Goal: Task Accomplishment & Management: Use online tool/utility

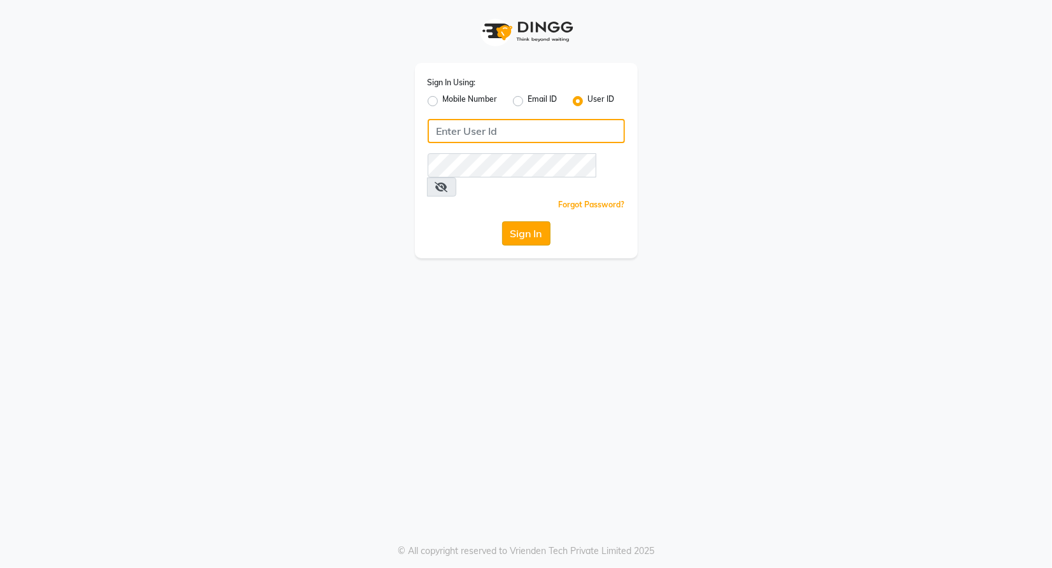
type input "nycsalon"
click at [526, 221] on button "Sign In" at bounding box center [526, 233] width 48 height 24
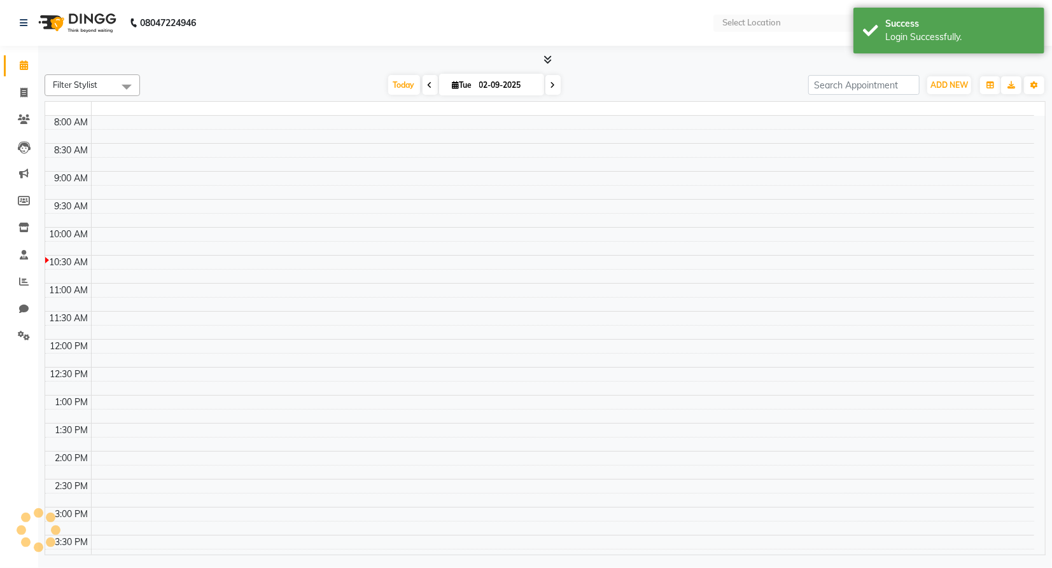
select select "en"
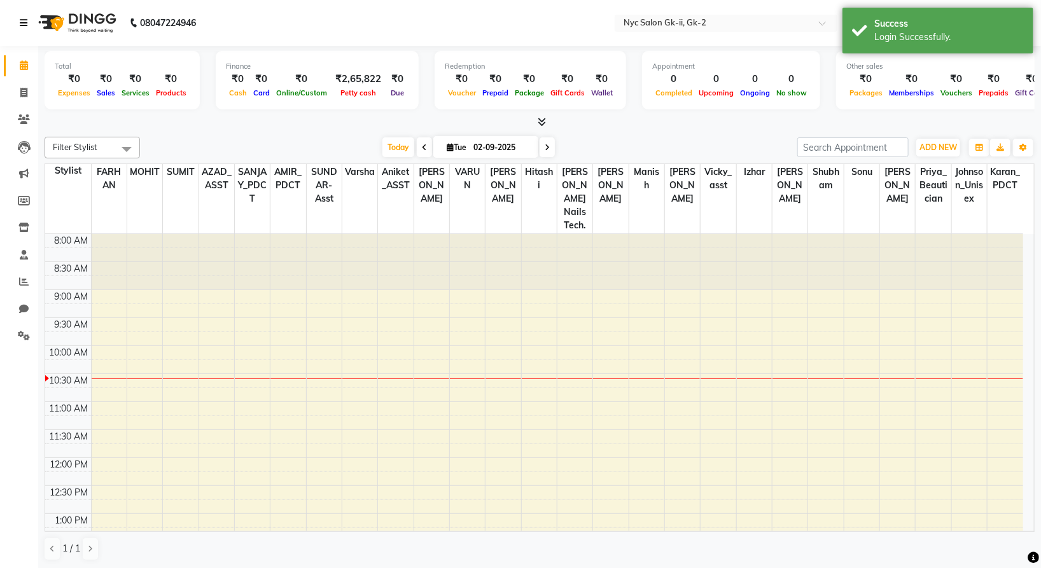
drag, startPoint x: 20, startPoint y: 18, endPoint x: 117, endPoint y: 37, distance: 99.2
click at [20, 18] on icon at bounding box center [24, 22] width 8 height 9
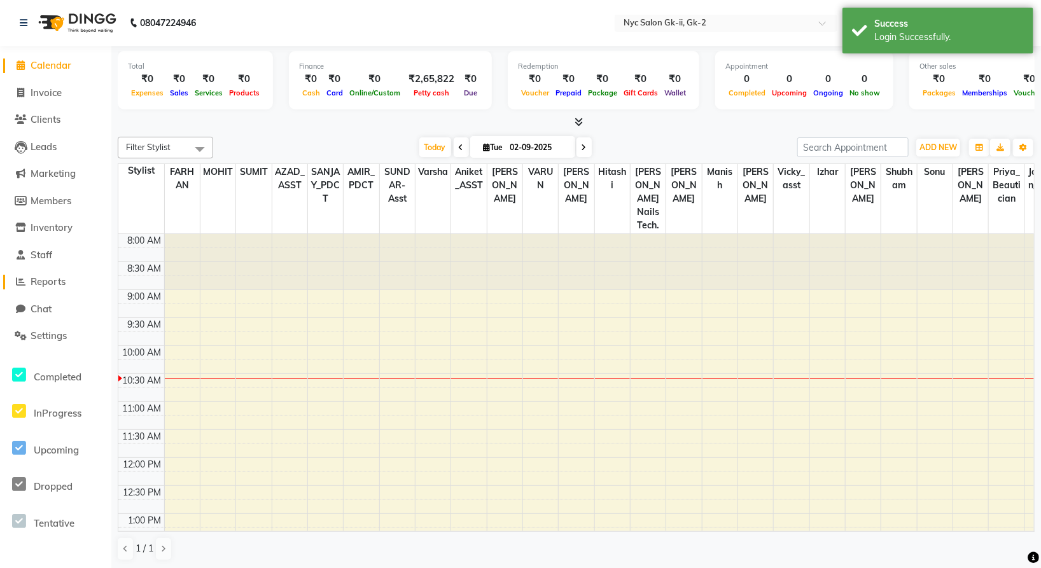
click at [53, 276] on span "Reports" at bounding box center [48, 282] width 35 height 12
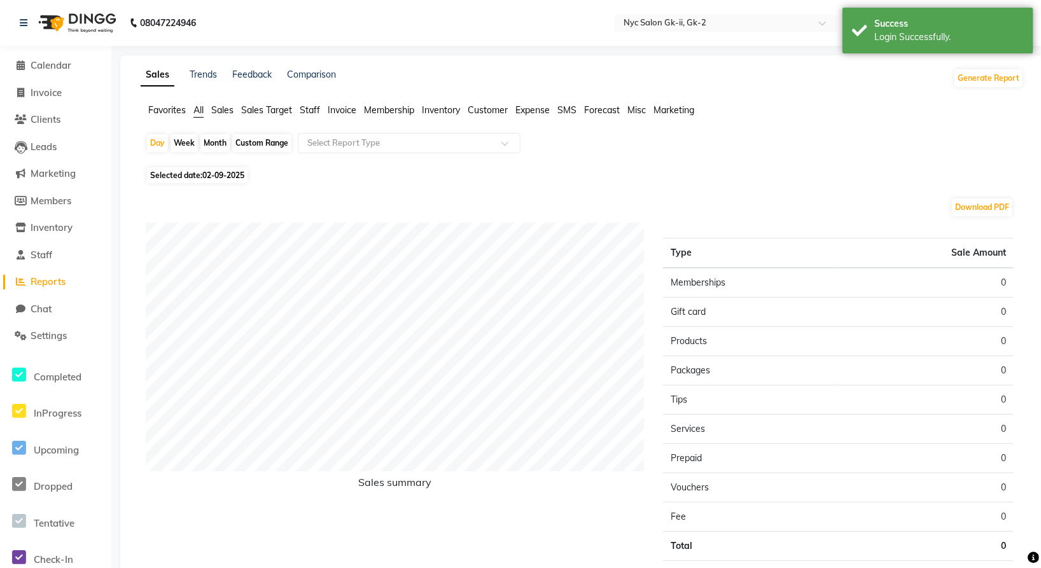
click at [346, 110] on span "Invoice" at bounding box center [342, 109] width 29 height 11
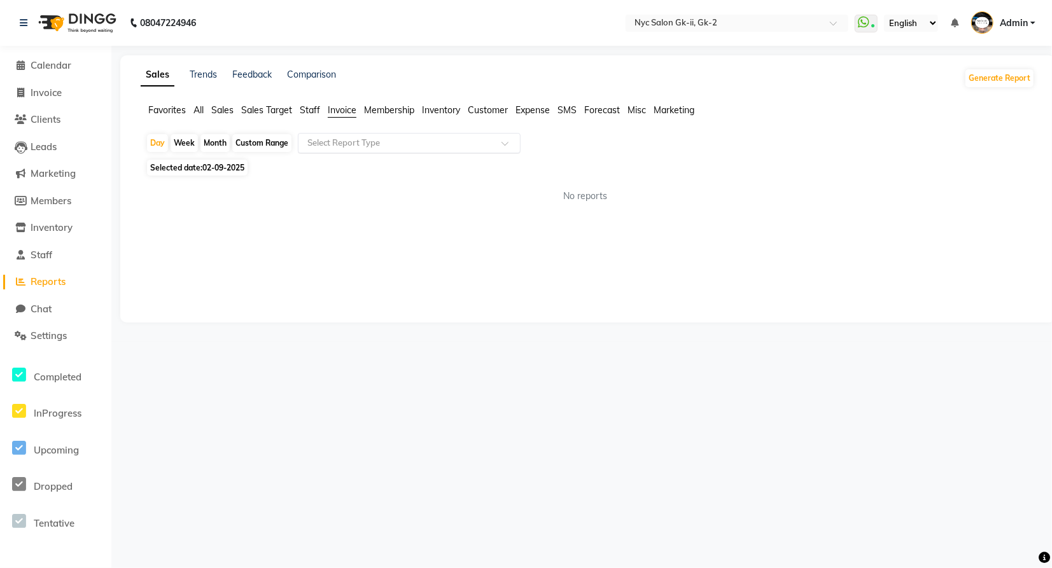
click at [365, 145] on input "text" at bounding box center [396, 143] width 183 height 13
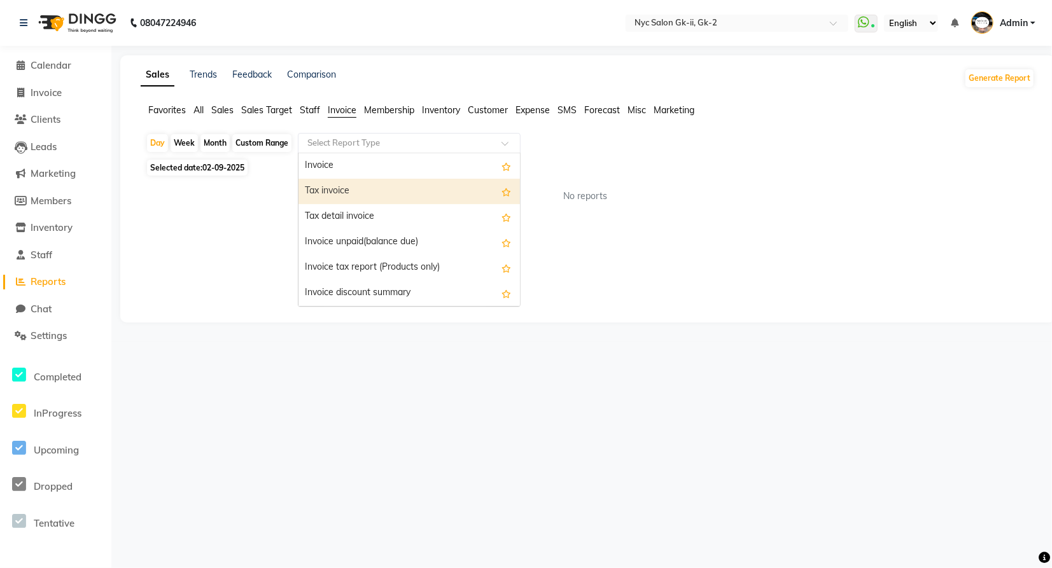
click at [343, 193] on div "Tax invoice" at bounding box center [409, 191] width 221 height 25
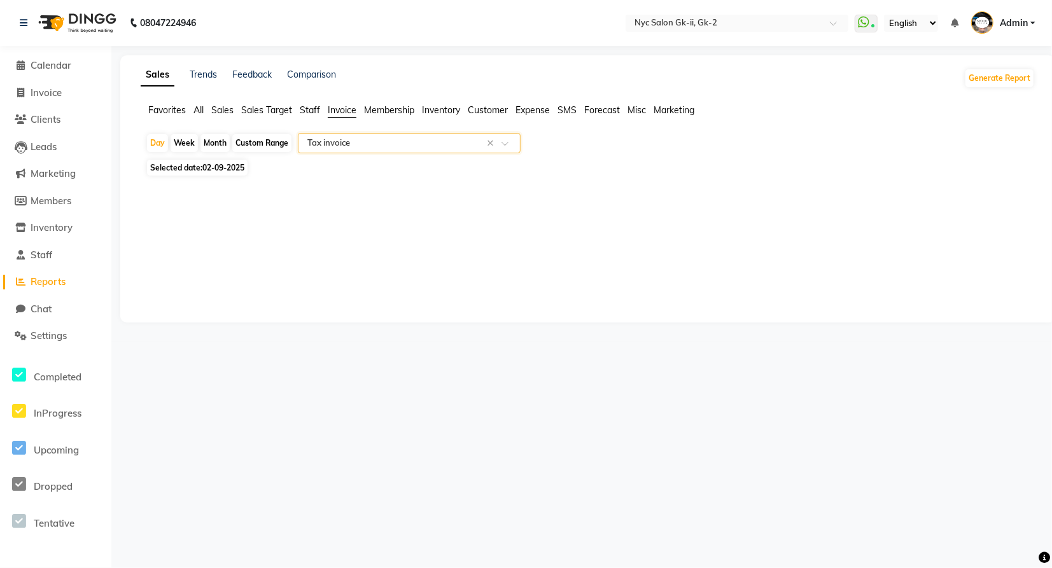
click at [206, 162] on span "Selected date: [DATE]" at bounding box center [197, 168] width 101 height 16
select select "9"
select select "2025"
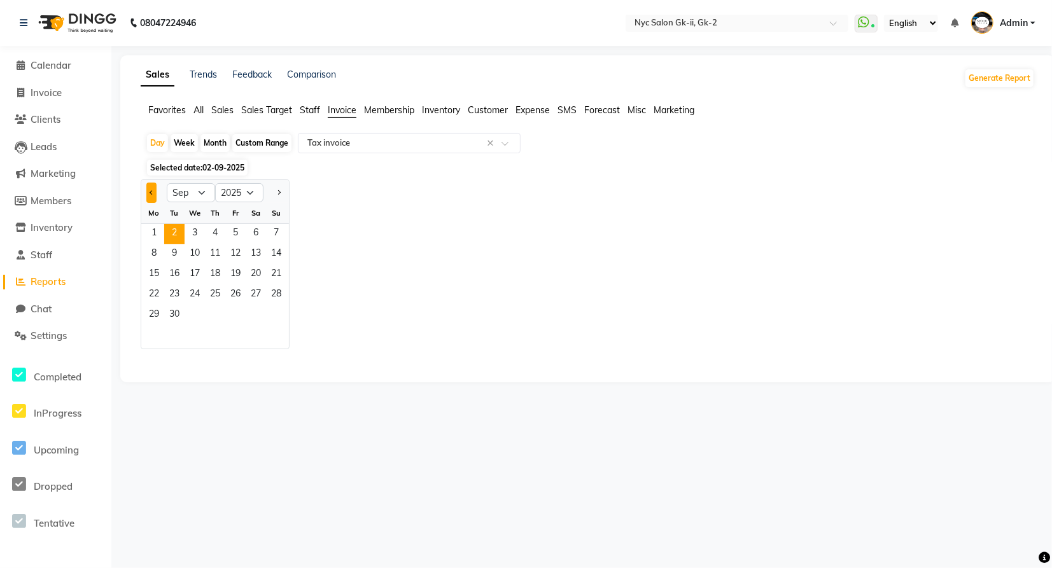
click at [153, 195] on button "Previous month" at bounding box center [151, 193] width 10 height 20
click at [153, 194] on button "Previous month" at bounding box center [151, 193] width 10 height 20
select select "5"
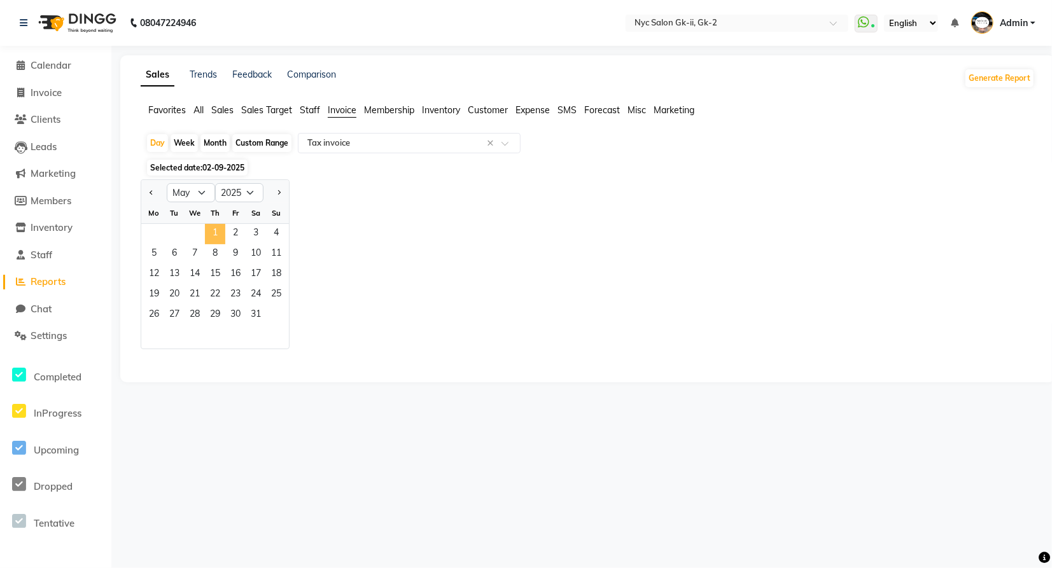
click at [209, 239] on span "1" at bounding box center [215, 234] width 20 height 20
click at [250, 312] on span "31" at bounding box center [256, 316] width 20 height 20
select select "full_report"
select select "csv"
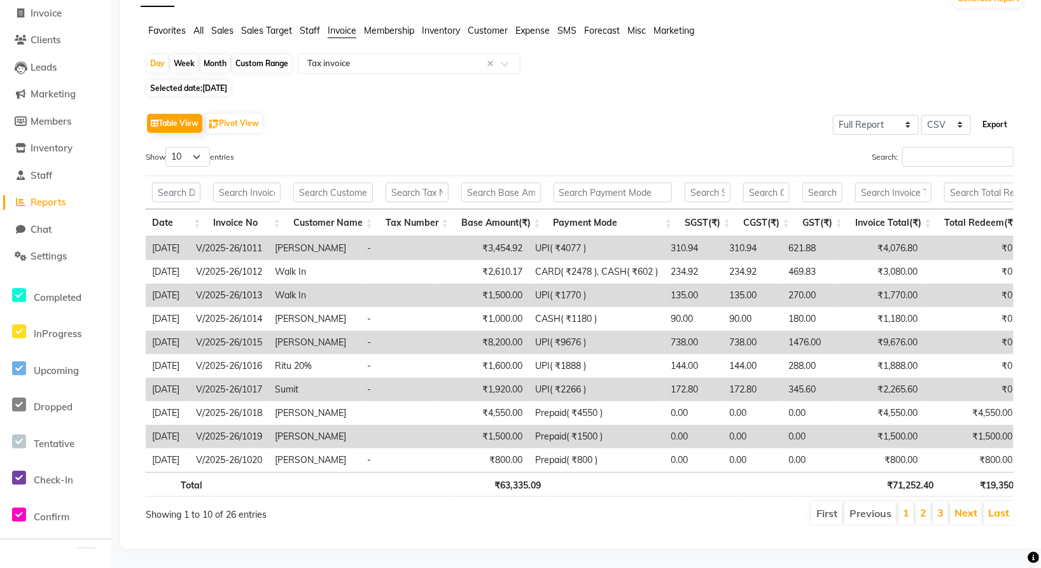
click at [998, 114] on button "Export" at bounding box center [995, 125] width 35 height 22
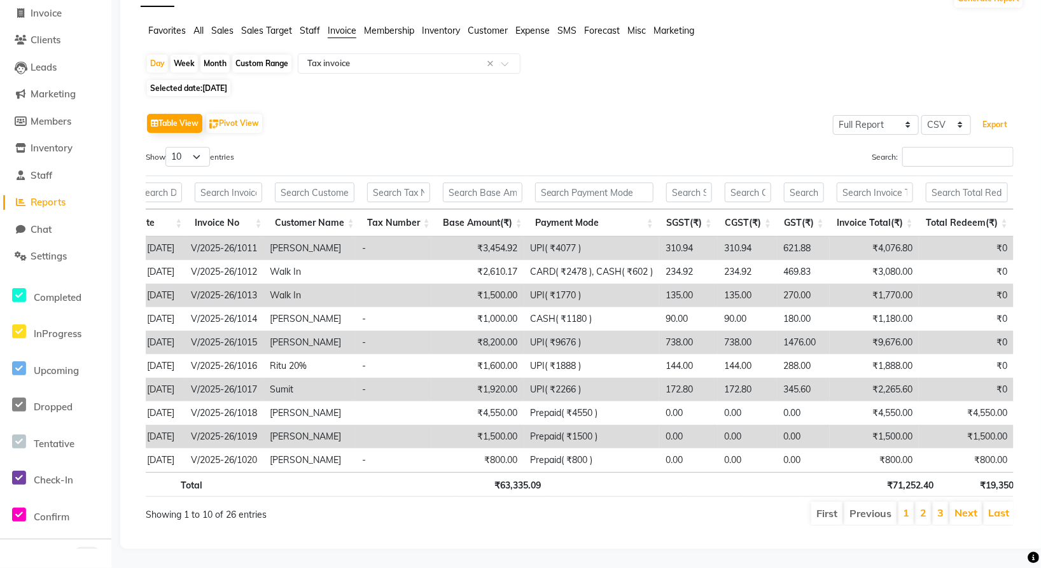
scroll to position [0, 18]
click at [929, 505] on li "2" at bounding box center [923, 513] width 15 height 23
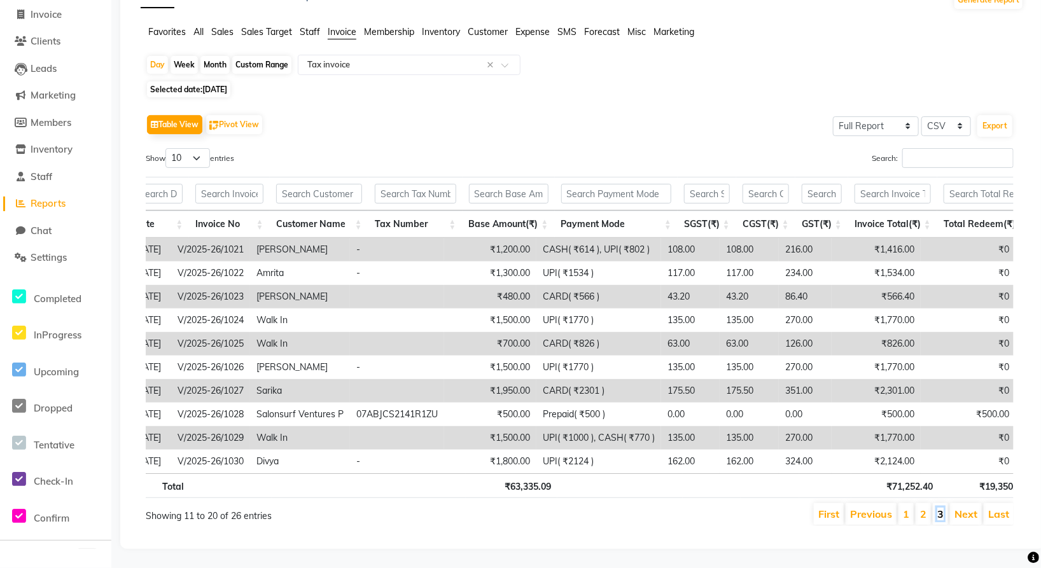
click at [941, 508] on link "3" at bounding box center [941, 514] width 6 height 13
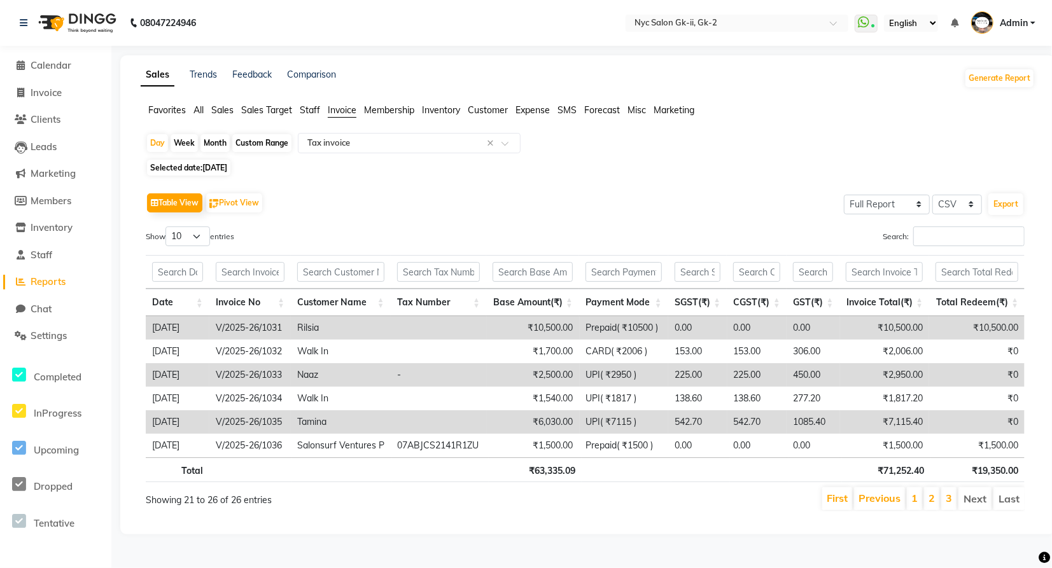
click at [227, 167] on span "[DATE]" at bounding box center [214, 168] width 25 height 10
select select "5"
select select "2025"
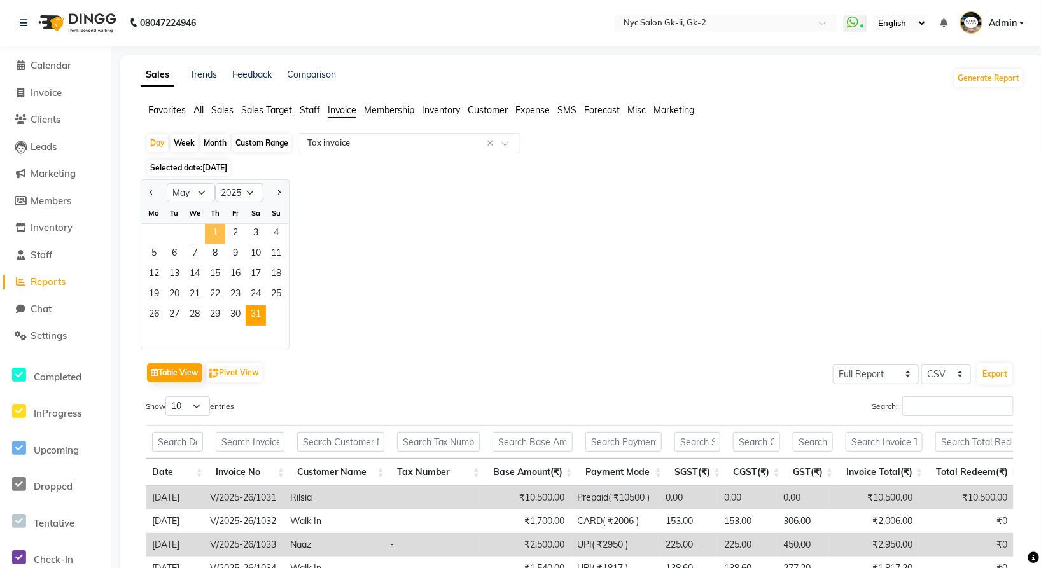
click at [214, 232] on span "1" at bounding box center [215, 234] width 20 height 20
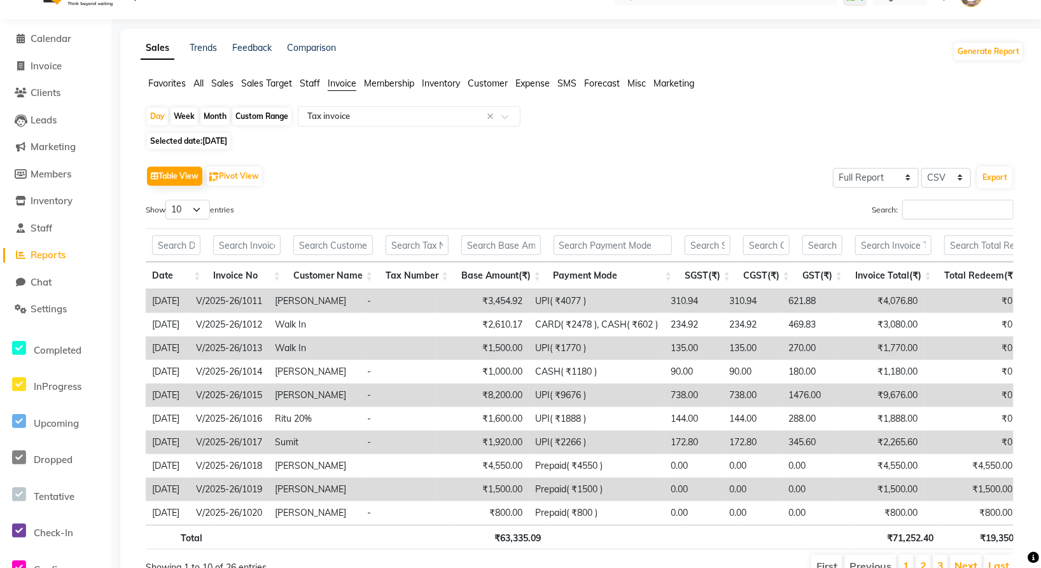
scroll to position [71, 0]
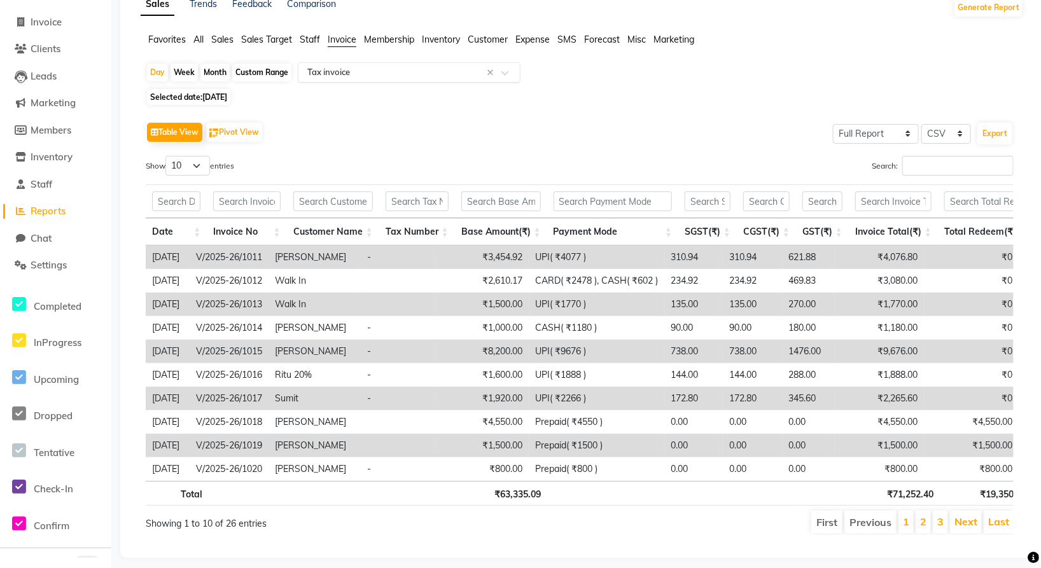
click at [392, 71] on input "text" at bounding box center [396, 72] width 183 height 13
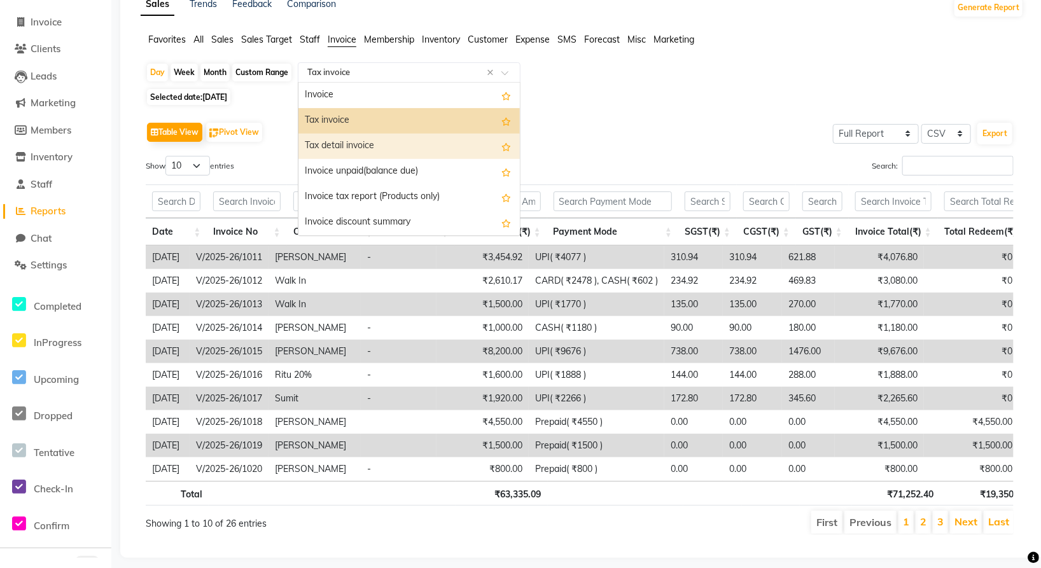
click at [379, 141] on div "Tax detail invoice" at bounding box center [409, 146] width 221 height 25
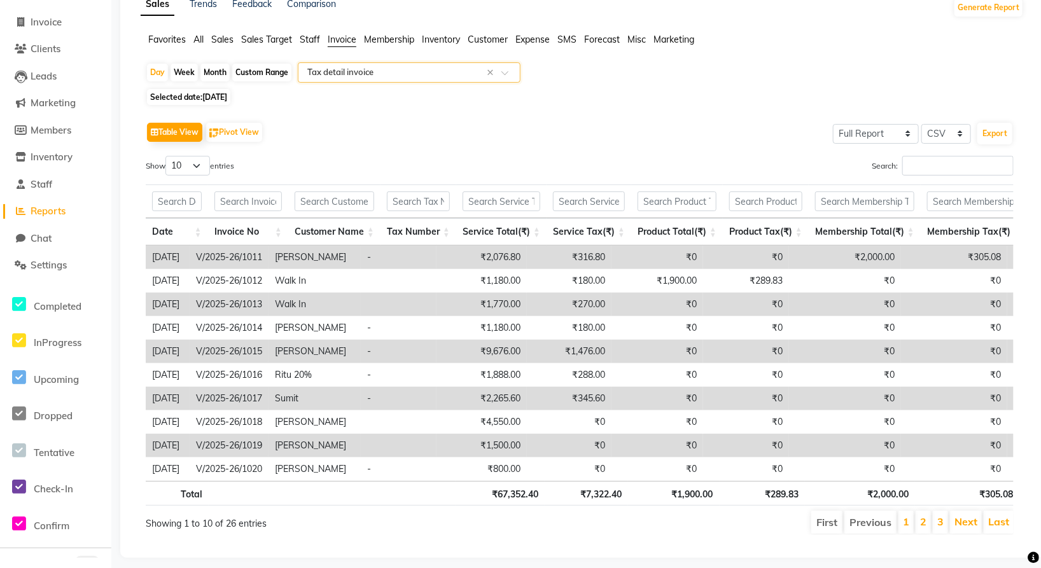
scroll to position [0, 0]
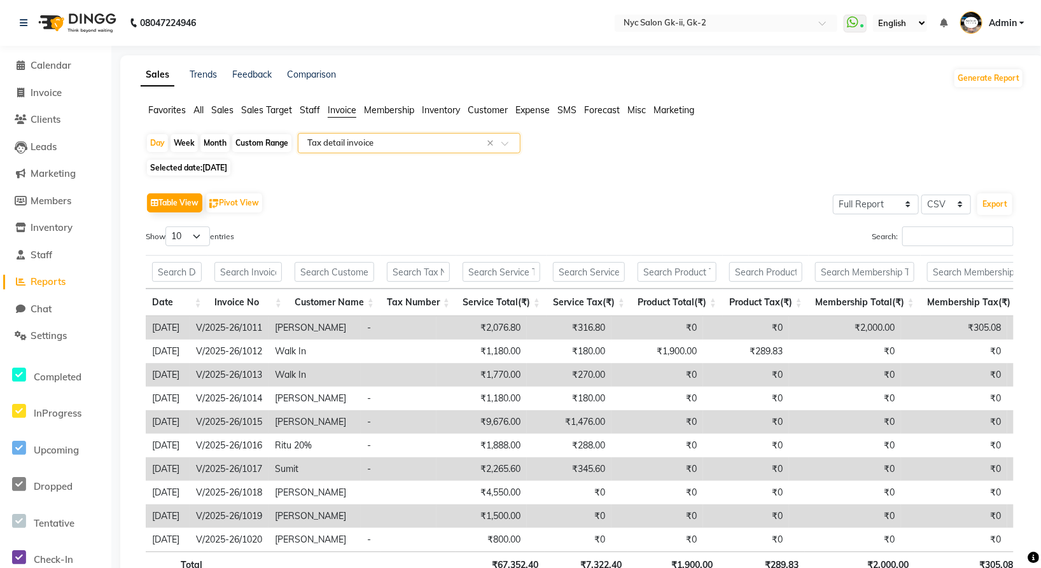
click at [227, 165] on span "[DATE]" at bounding box center [214, 168] width 25 height 10
select select "5"
select select "2025"
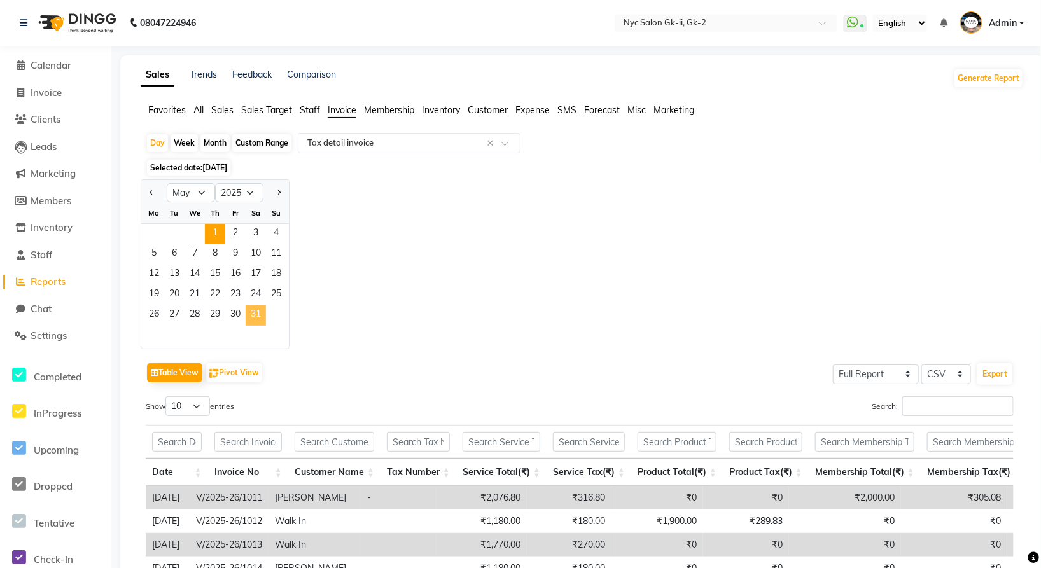
click at [253, 320] on span "31" at bounding box center [256, 316] width 20 height 20
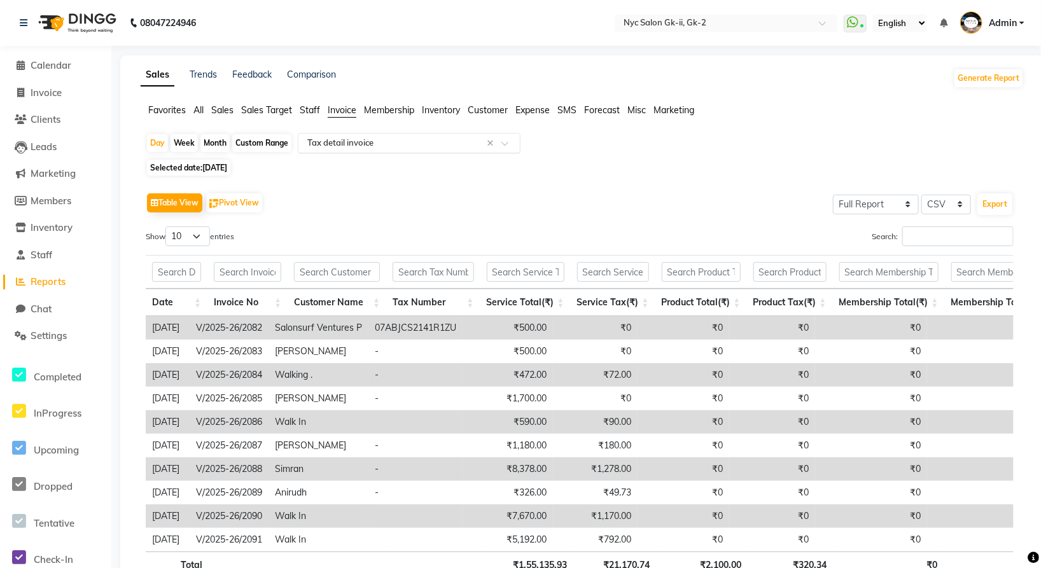
click at [363, 144] on input "text" at bounding box center [396, 143] width 183 height 13
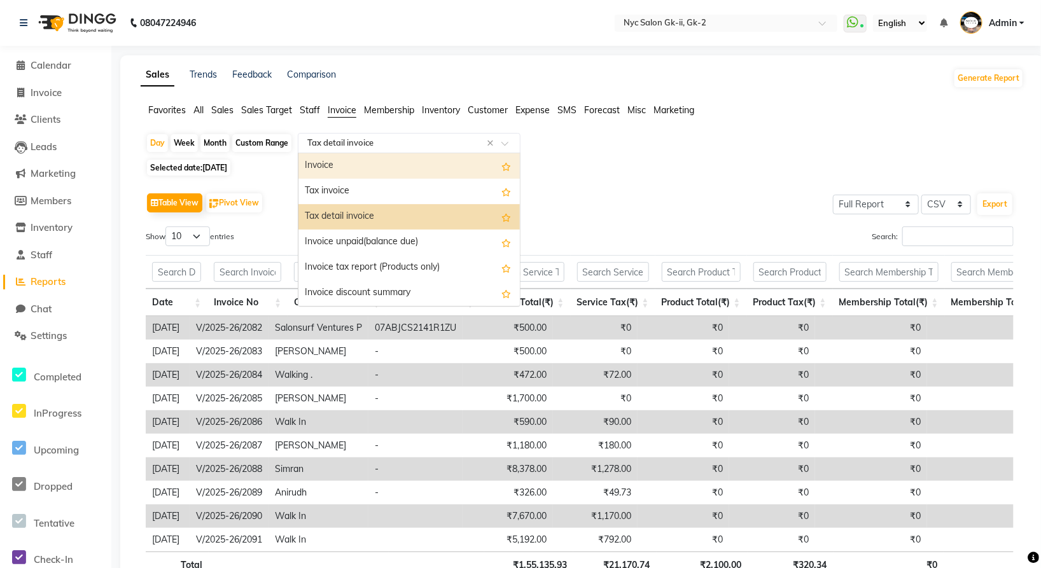
click at [262, 143] on div "Custom Range" at bounding box center [261, 143] width 59 height 18
select select "5"
select select "2025"
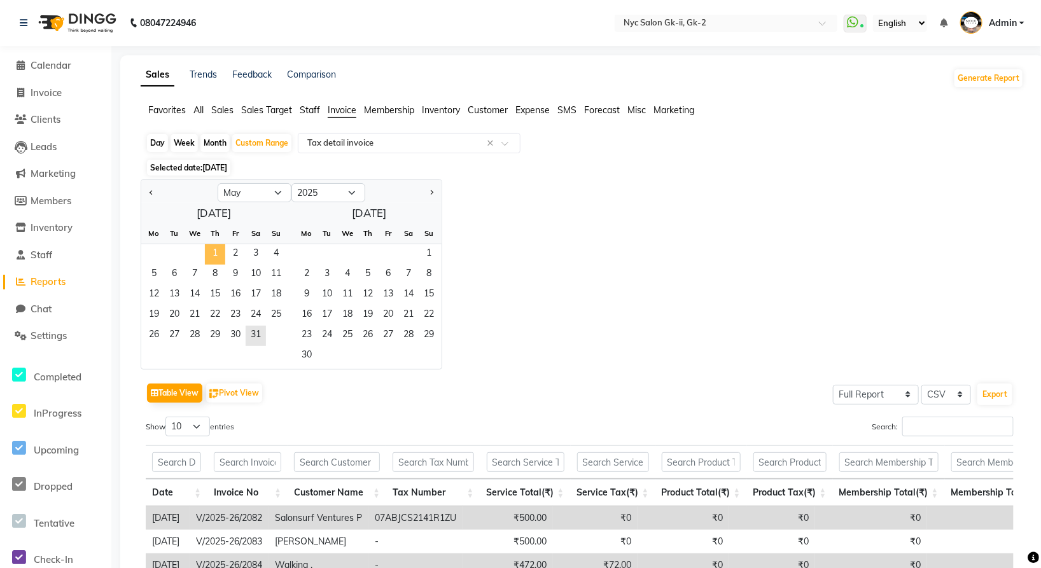
click at [219, 256] on span "1" at bounding box center [215, 254] width 20 height 20
click at [257, 335] on span "31" at bounding box center [256, 336] width 20 height 20
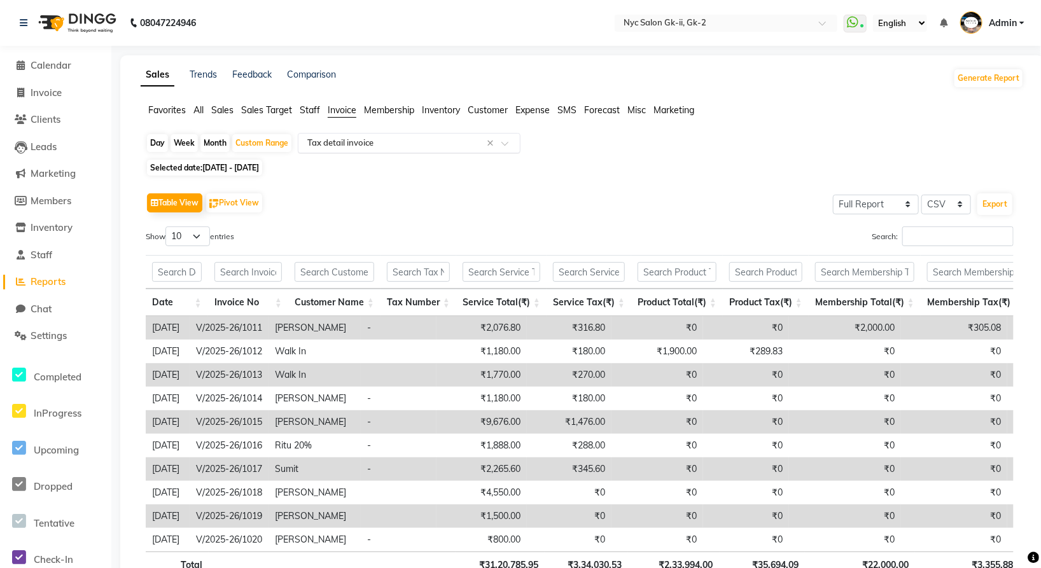
click at [364, 137] on input "text" at bounding box center [396, 143] width 183 height 13
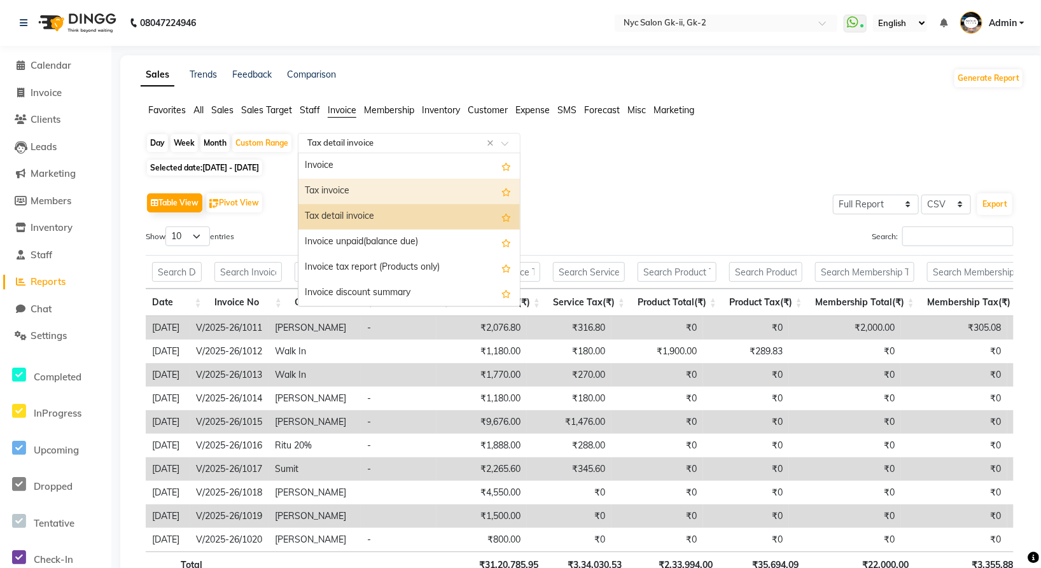
click at [356, 190] on div "Tax invoice" at bounding box center [409, 191] width 221 height 25
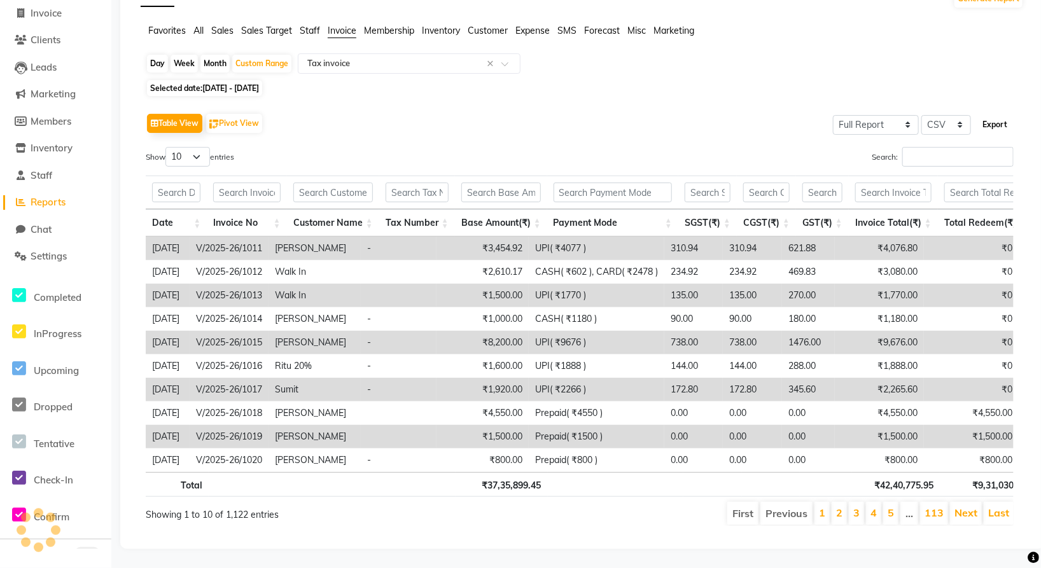
click at [989, 114] on button "Export" at bounding box center [995, 125] width 35 height 22
click at [345, 57] on input "text" at bounding box center [396, 63] width 183 height 13
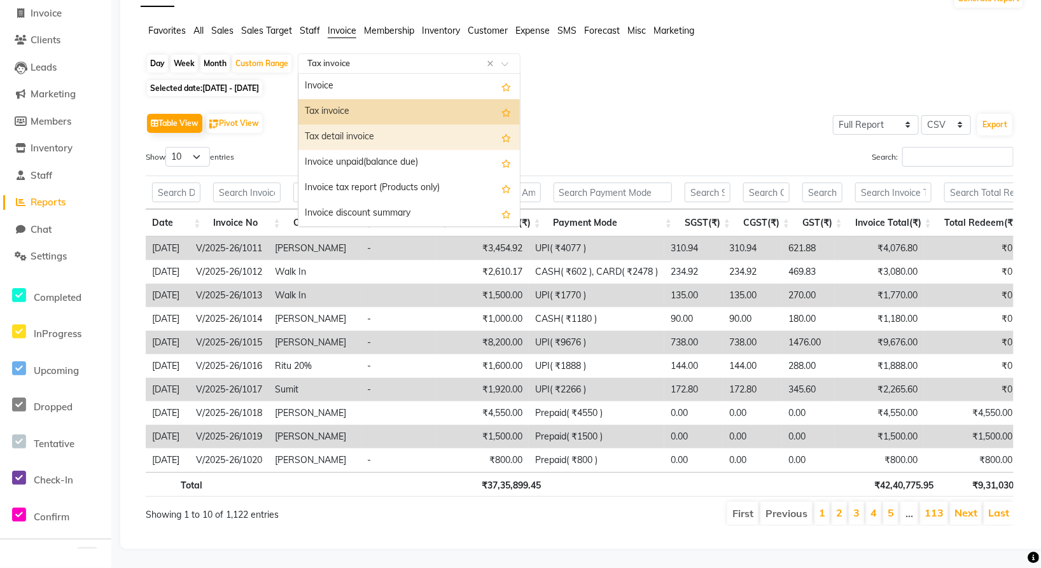
scroll to position [229, 0]
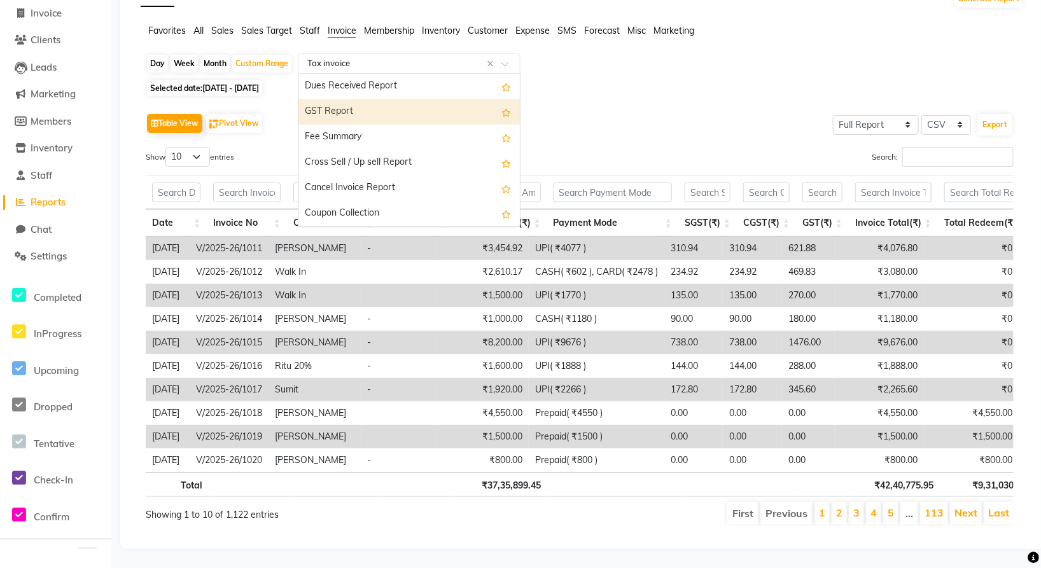
click at [348, 99] on div "GST Report" at bounding box center [409, 111] width 221 height 25
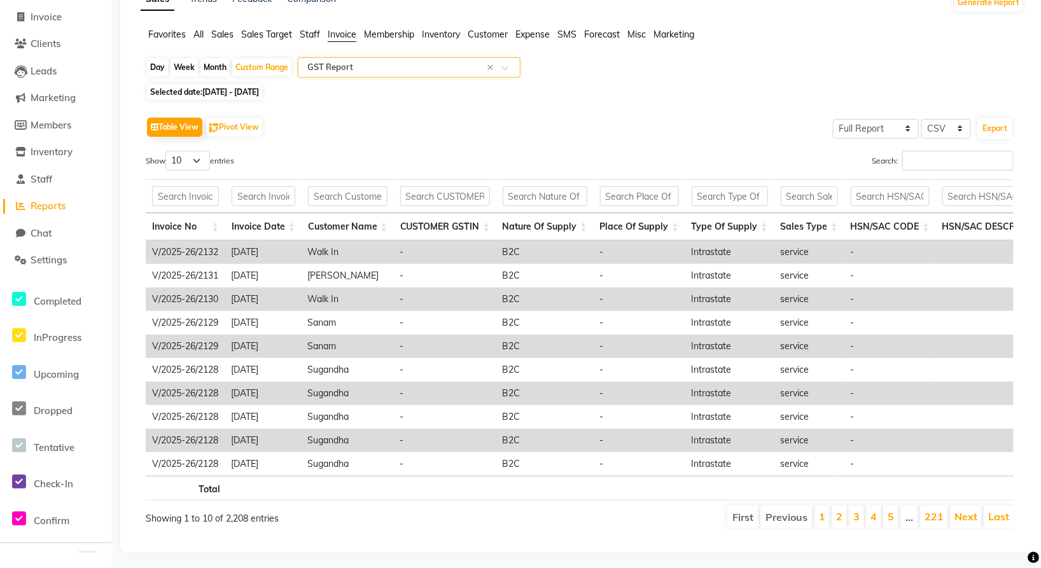
scroll to position [100, 0]
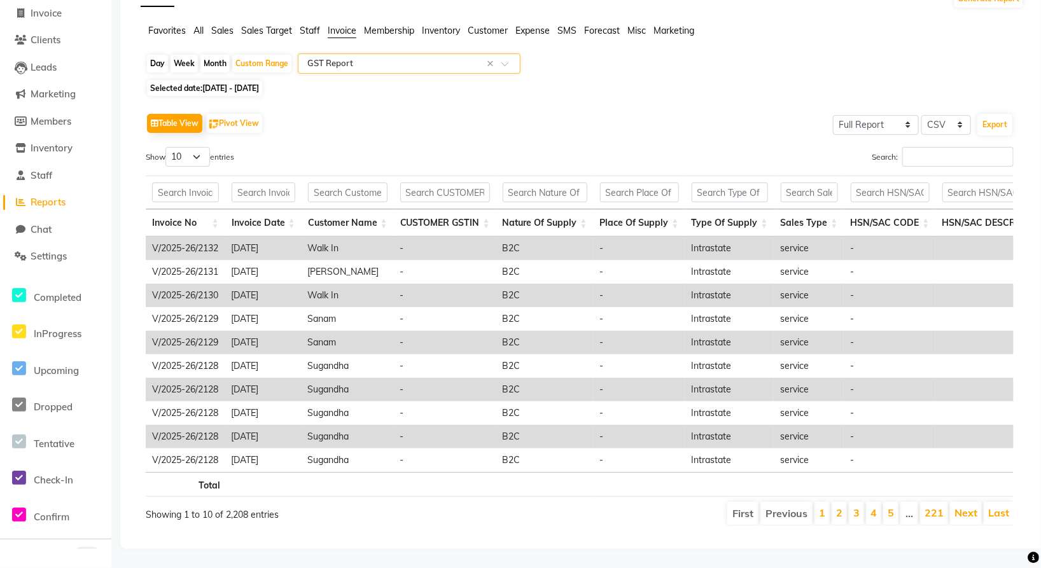
click at [391, 57] on input "text" at bounding box center [396, 63] width 183 height 13
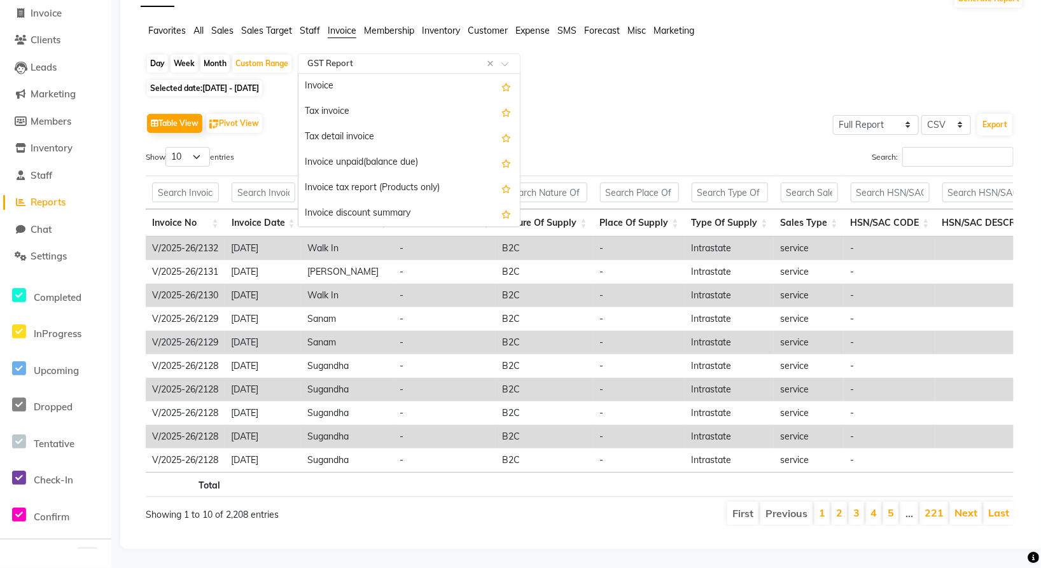
scroll to position [229, 0]
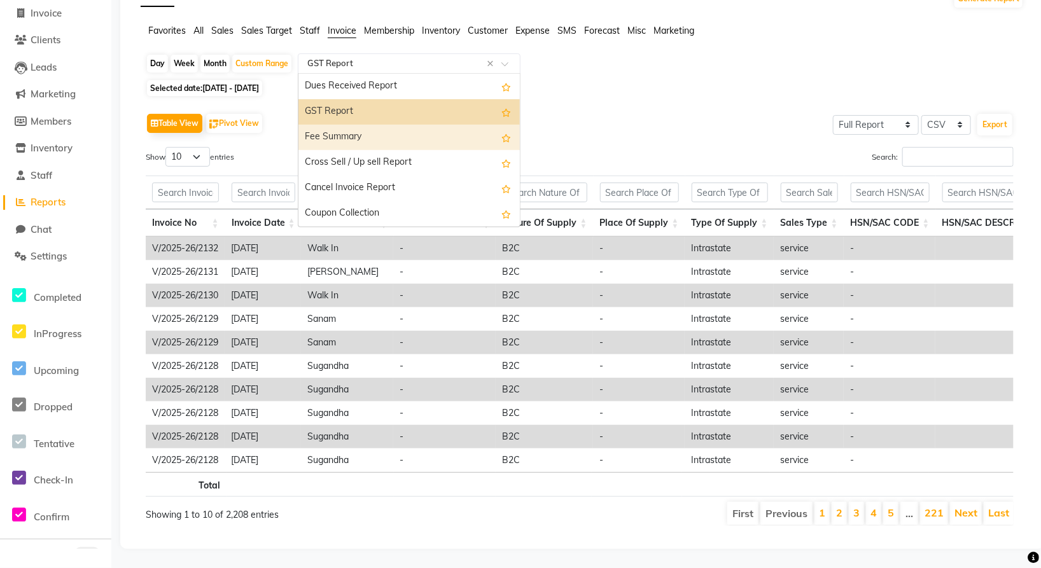
click at [363, 125] on div "Fee Summary" at bounding box center [409, 137] width 221 height 25
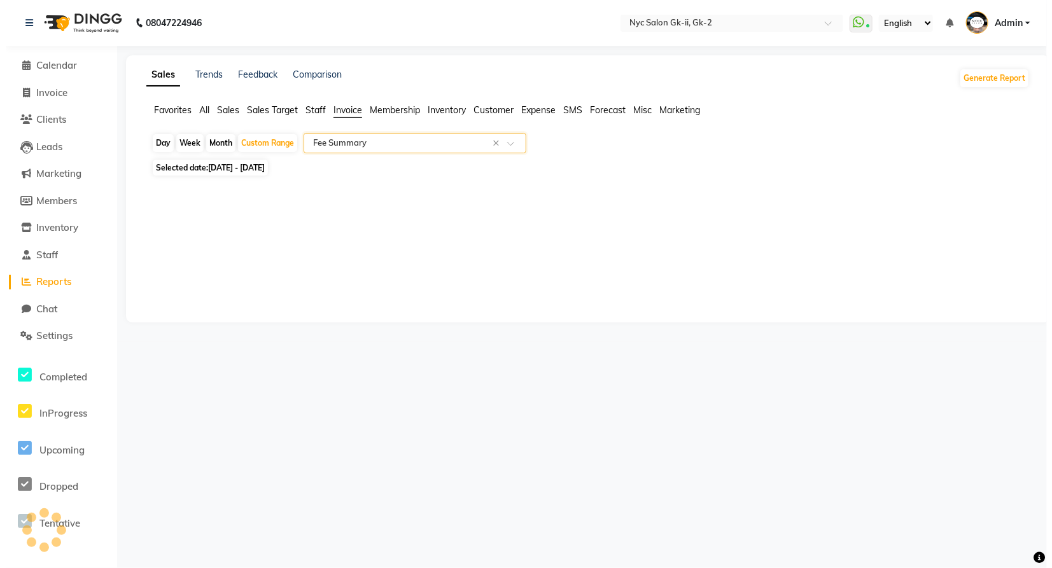
scroll to position [0, 0]
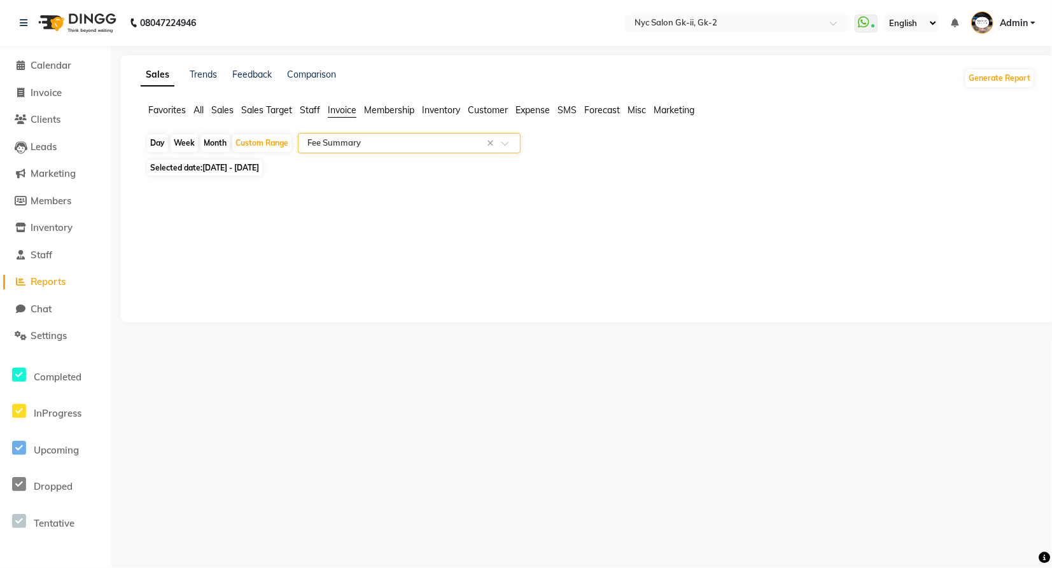
click at [405, 142] on input "text" at bounding box center [396, 143] width 183 height 13
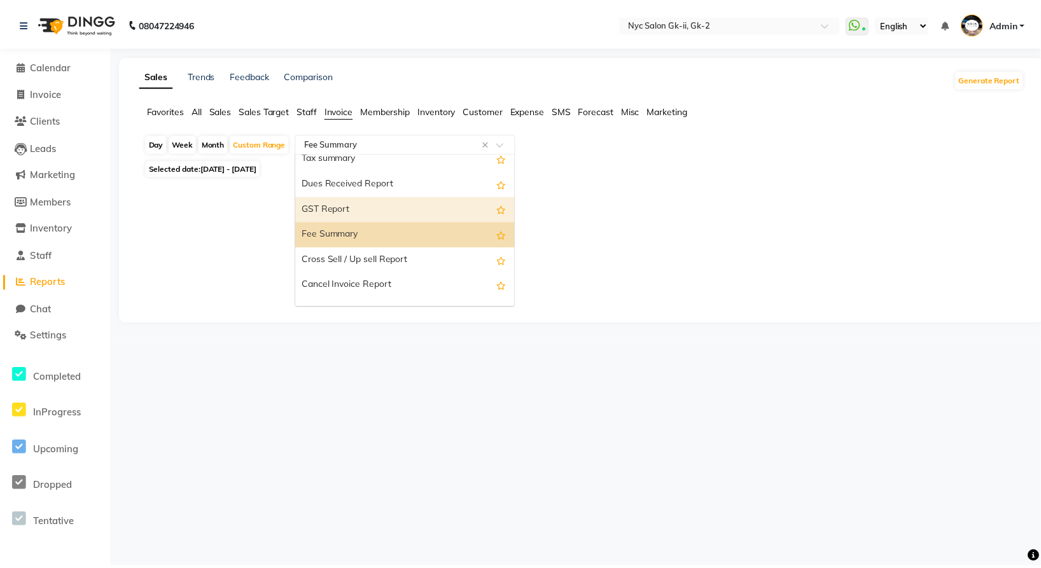
scroll to position [229, 0]
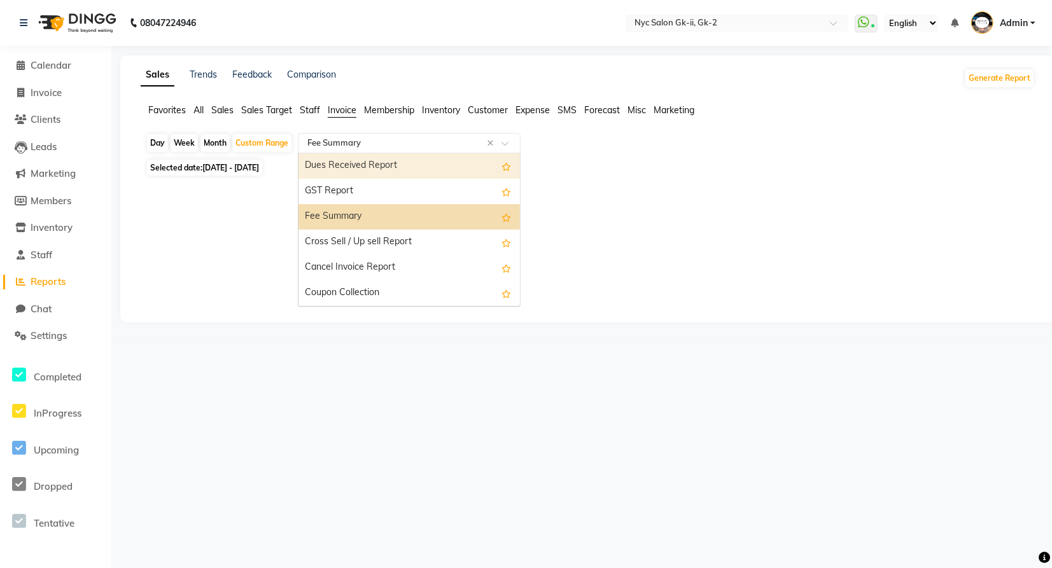
click at [225, 107] on span "Sales" at bounding box center [222, 109] width 22 height 11
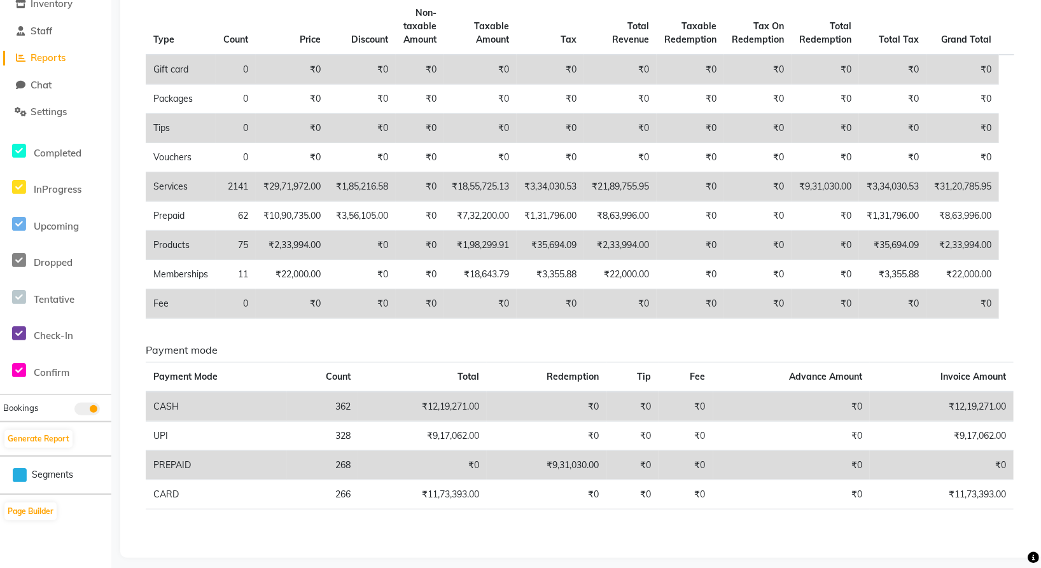
scroll to position [231, 0]
